Goal: Task Accomplishment & Management: Use online tool/utility

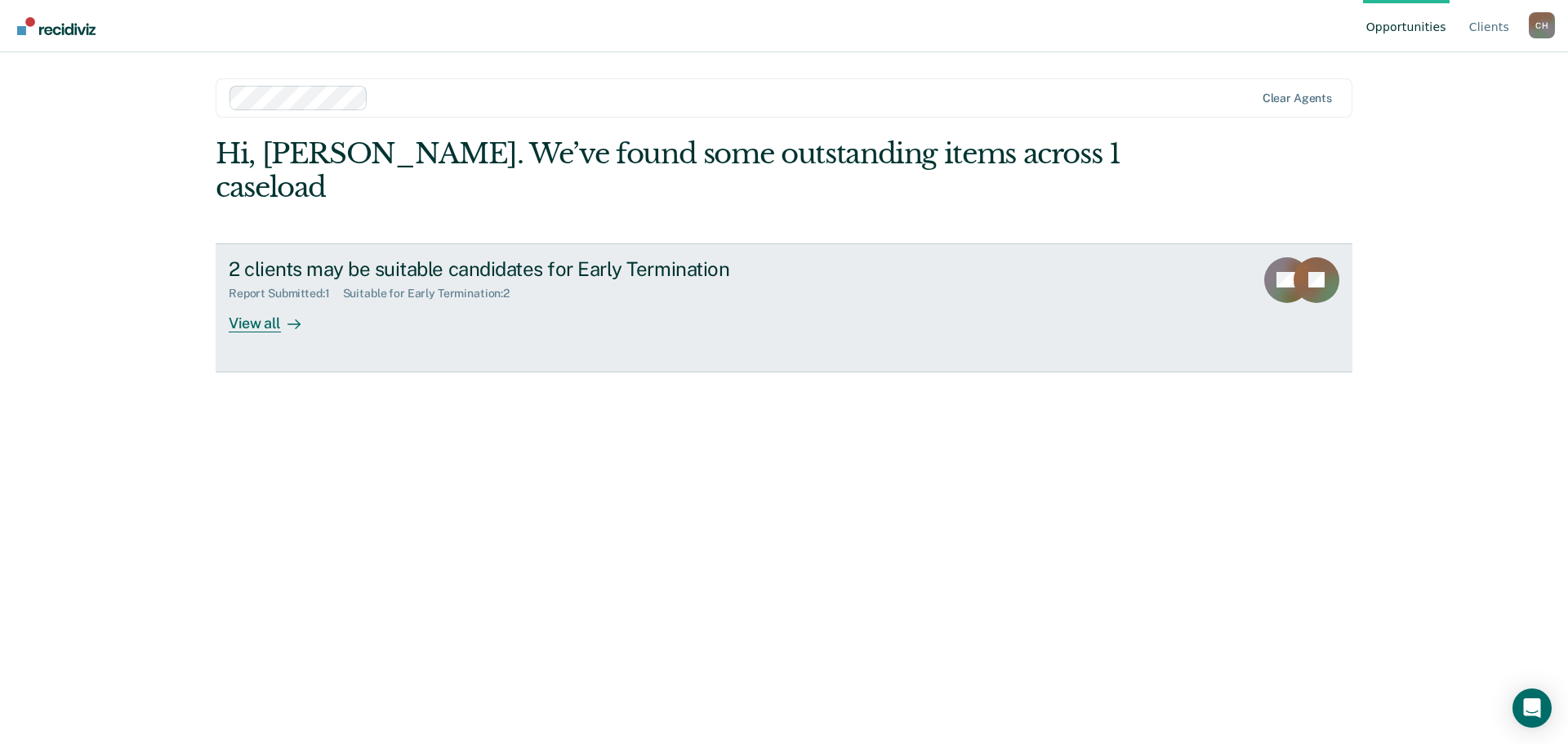
drag, startPoint x: 0, startPoint y: 0, endPoint x: 881, endPoint y: 255, distance: 917.2
click at [881, 255] on link "2 clients may be suitable candidates for Early Termination Report Submitted : 1…" at bounding box center [784, 308] width 1137 height 129
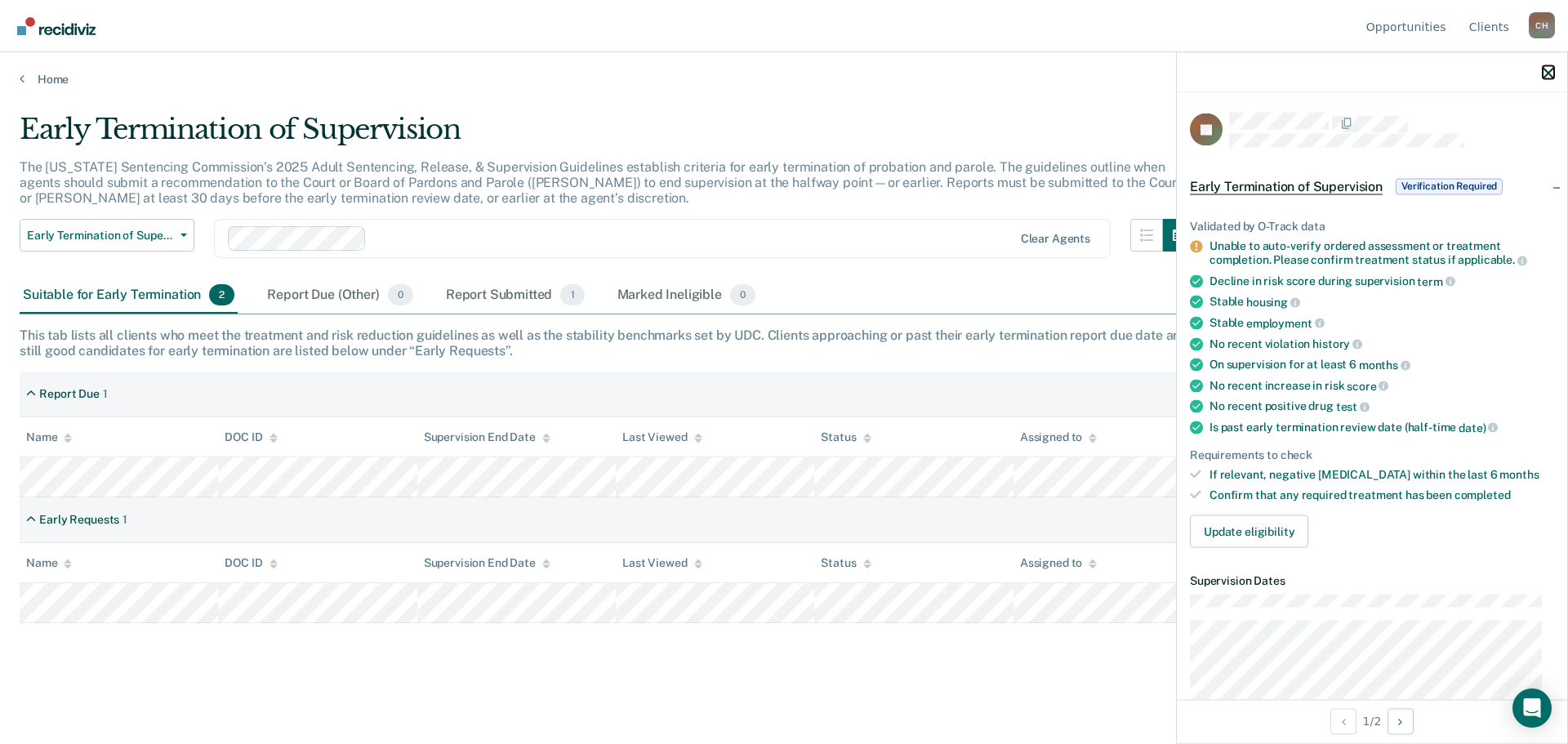
click at [1546, 78] on icon "button" at bounding box center [1548, 72] width 12 height 12
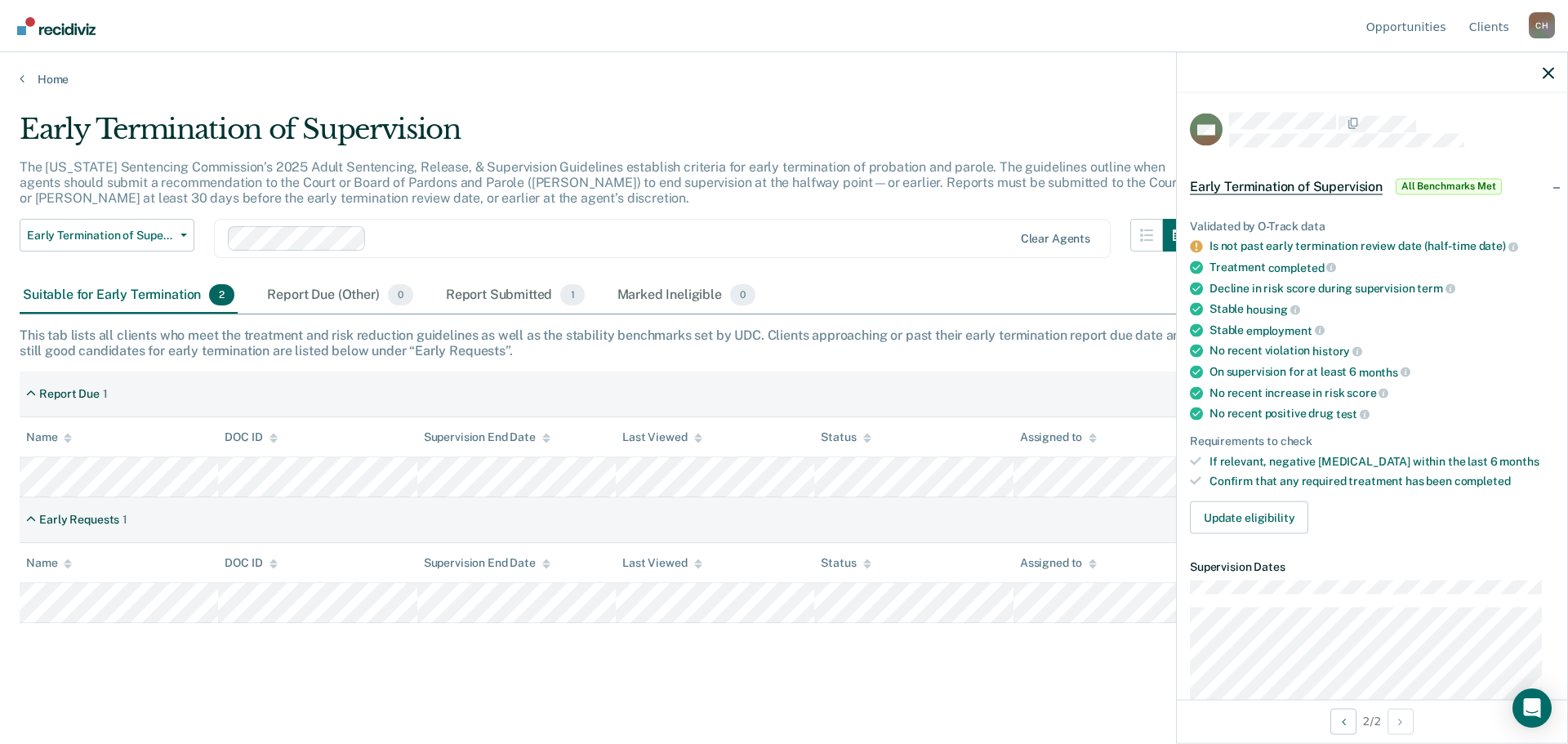
click at [1544, 80] on div at bounding box center [1371, 72] width 390 height 41
click at [1546, 76] on icon "button" at bounding box center [1548, 72] width 12 height 12
